Goal: Task Accomplishment & Management: Use online tool/utility

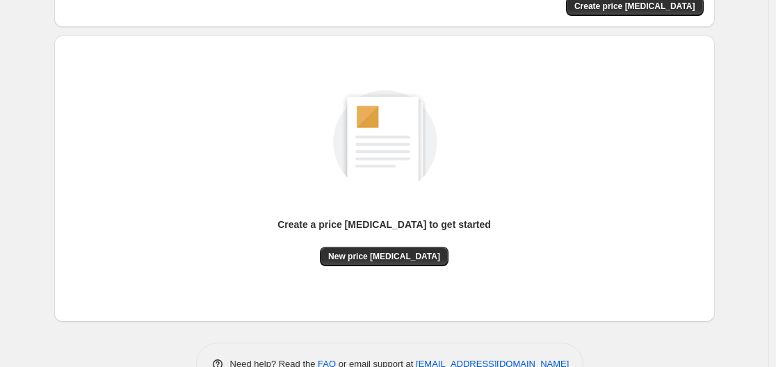
scroll to position [139, 0]
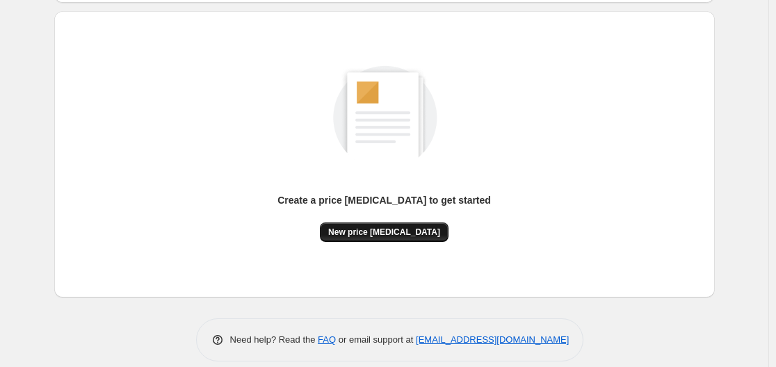
click at [400, 237] on span "New price [MEDICAL_DATA]" at bounding box center [384, 232] width 112 height 11
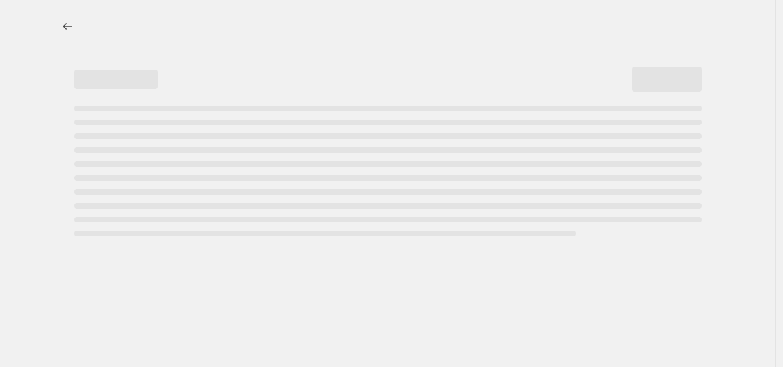
select select "percentage"
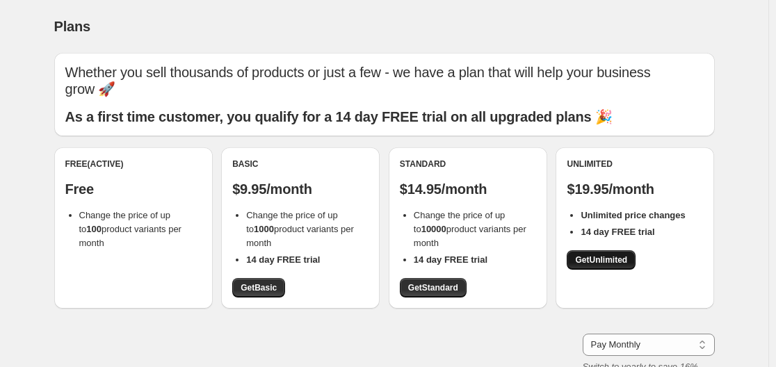
click at [587, 261] on span "Get Unlimited" at bounding box center [601, 259] width 52 height 11
